Goal: Navigation & Orientation: Find specific page/section

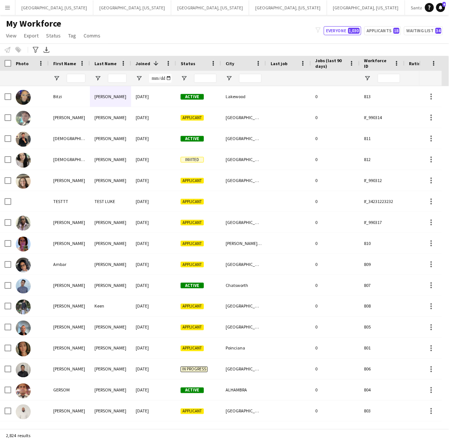
click at [139, 20] on div "My Workforce View Views Default view New view Update view Delete view Edit name…" at bounding box center [224, 30] width 449 height 25
drag, startPoint x: 127, startPoint y: 6, endPoint x: 132, endPoint y: 9, distance: 6.2
click at [171, 6] on button "[GEOGRAPHIC_DATA], [US_STATE] Close" at bounding box center [210, 7] width 78 height 15
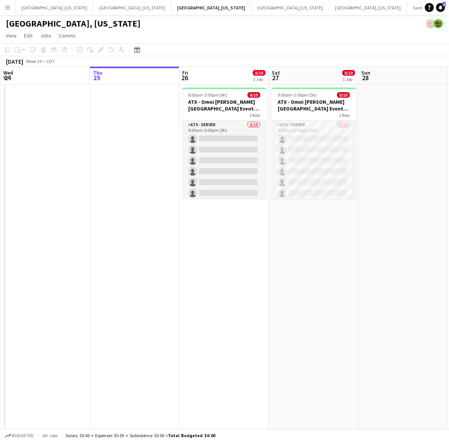
click at [146, 132] on app-date-cell at bounding box center [135, 257] width 90 height 345
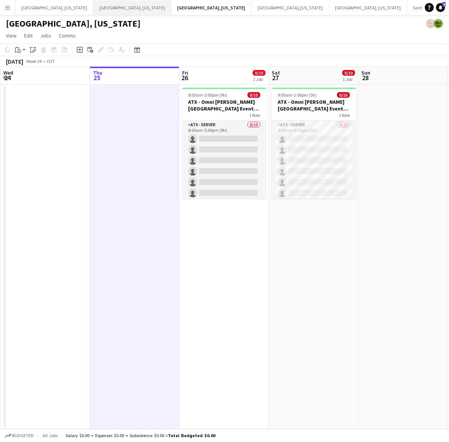
click at [96, 4] on button "[GEOGRAPHIC_DATA], [US_STATE] Close" at bounding box center [132, 7] width 78 height 15
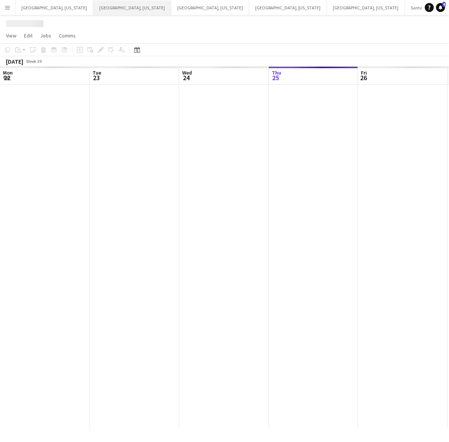
scroll to position [0, 179]
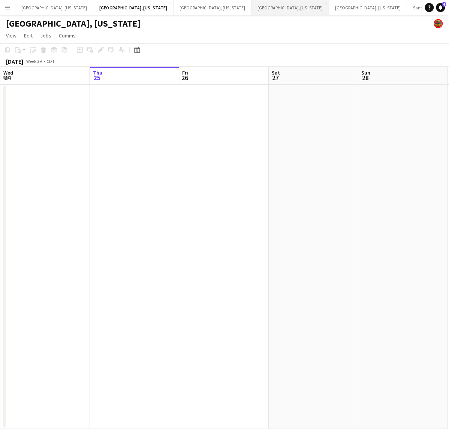
click at [251, 6] on button "[GEOGRAPHIC_DATA], [US_STATE] Close" at bounding box center [290, 7] width 78 height 15
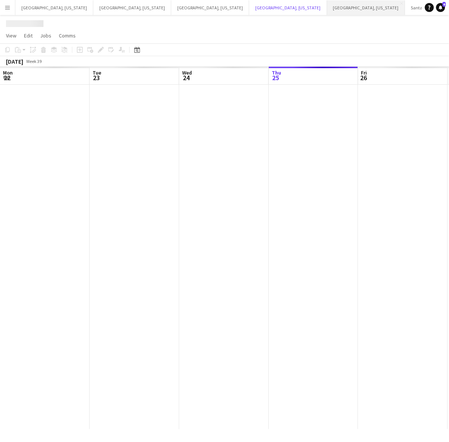
scroll to position [0, 179]
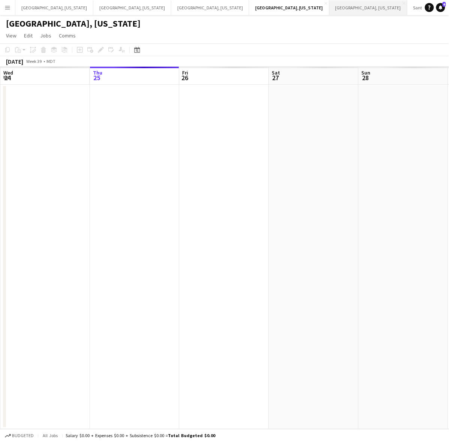
click at [329, 5] on button "[GEOGRAPHIC_DATA], [US_STATE] Close" at bounding box center [368, 7] width 78 height 15
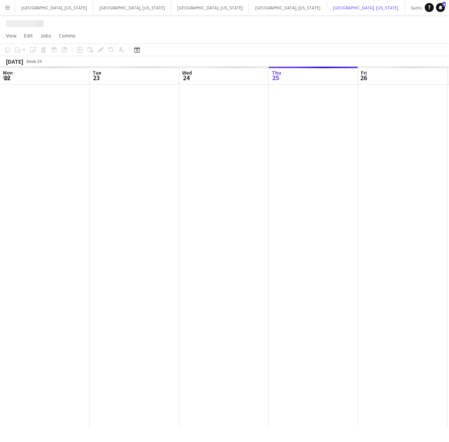
scroll to position [0, 179]
click at [405, 9] on button "Santa [PERSON_NAME] Close" at bounding box center [433, 7] width 57 height 15
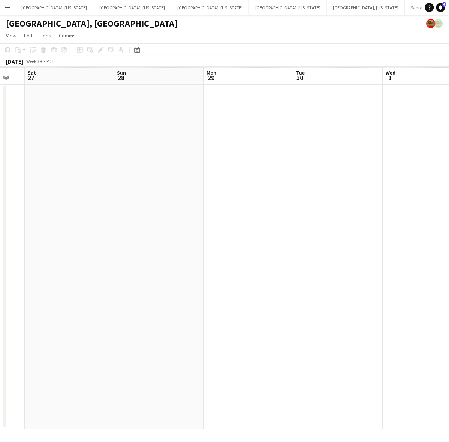
drag, startPoint x: 334, startPoint y: 174, endPoint x: 121, endPoint y: 214, distance: 216.5
click at [121, 214] on app-calendar-viewport "Wed 24 Thu 25 Fri 26 Sat 27 Sun 28 Mon 29 Tue 30 Wed 1 Thu 2 Fri 3" at bounding box center [224, 248] width 449 height 363
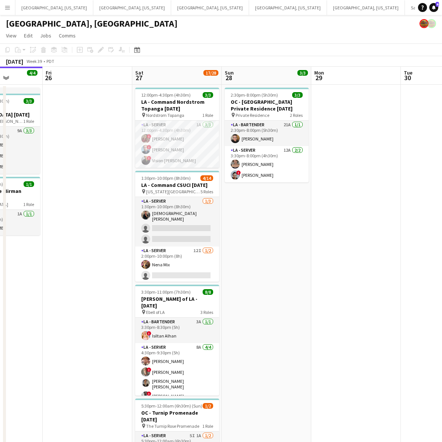
drag, startPoint x: 321, startPoint y: 166, endPoint x: 411, endPoint y: 138, distance: 94.2
click at [433, 135] on app-calendar-viewport "Tue 23 Wed 24 Thu 25 4/4 2 Jobs Fri 26 Sat 27 17/28 5 Jobs Sun 28 3/3 1 Job Mon…" at bounding box center [221, 307] width 442 height 480
